Goal: Task Accomplishment & Management: Use online tool/utility

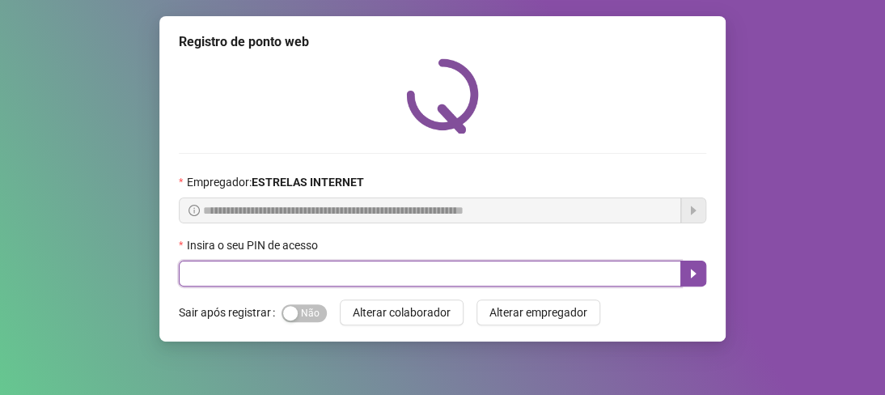
click at [247, 272] on input "text" at bounding box center [430, 273] width 502 height 26
type input "*****"
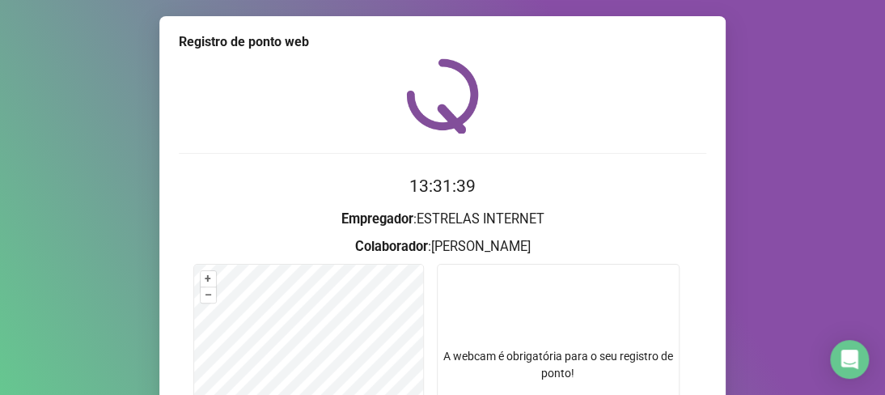
scroll to position [235, 0]
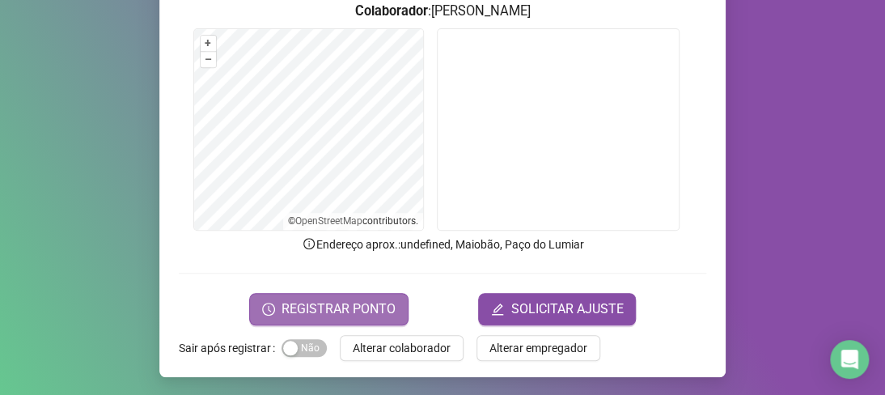
click at [345, 305] on span "REGISTRAR PONTO" at bounding box center [338, 308] width 114 height 19
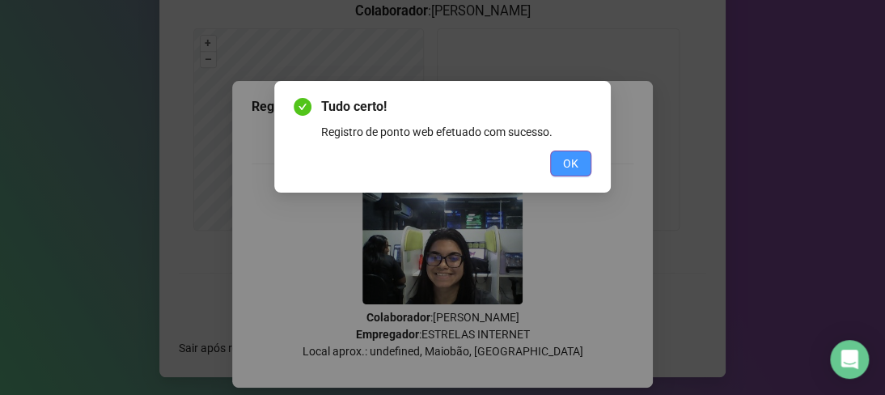
click at [581, 170] on button "OK" at bounding box center [570, 163] width 41 height 26
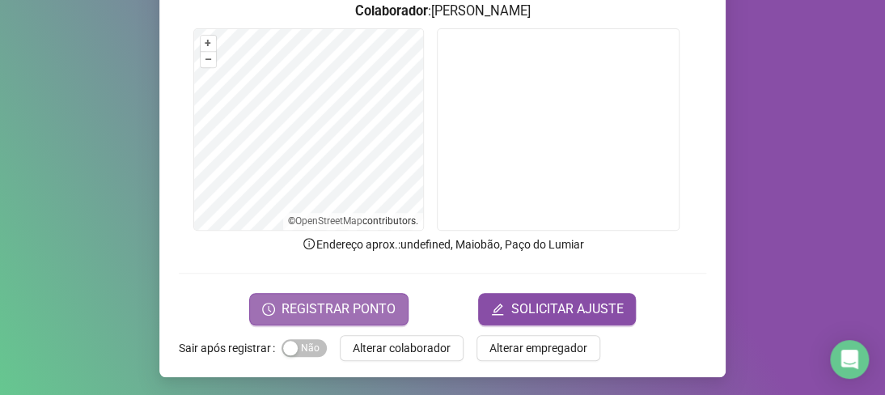
click at [343, 301] on span "REGISTRAR PONTO" at bounding box center [338, 308] width 114 height 19
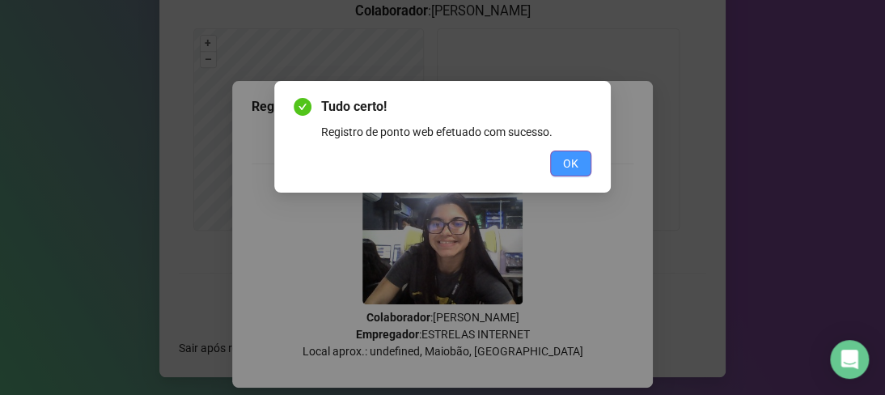
click at [575, 169] on span "OK" at bounding box center [570, 163] width 15 height 18
